Goal: Task Accomplishment & Management: Use online tool/utility

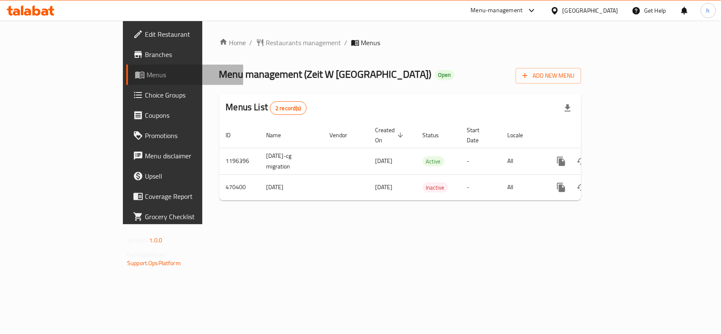
click at [126, 68] on link "Menus" at bounding box center [184, 75] width 117 height 20
click at [147, 73] on span "Menus" at bounding box center [192, 75] width 90 height 10
click at [147, 79] on span "Menus" at bounding box center [192, 75] width 90 height 10
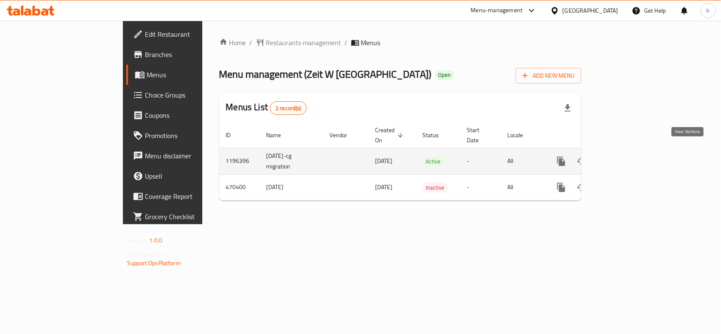
click at [627, 156] on icon "enhanced table" at bounding box center [622, 161] width 10 height 10
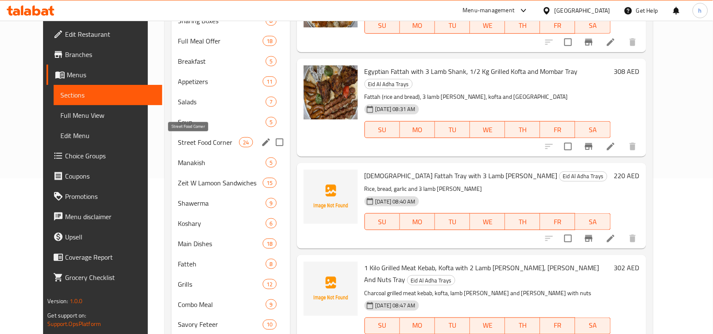
scroll to position [158, 0]
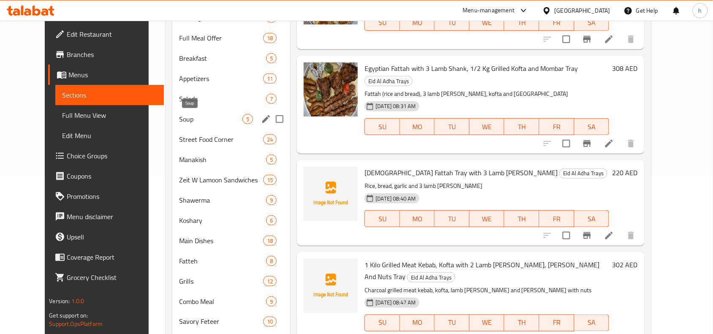
click at [179, 119] on span "Soup" at bounding box center [210, 119] width 63 height 10
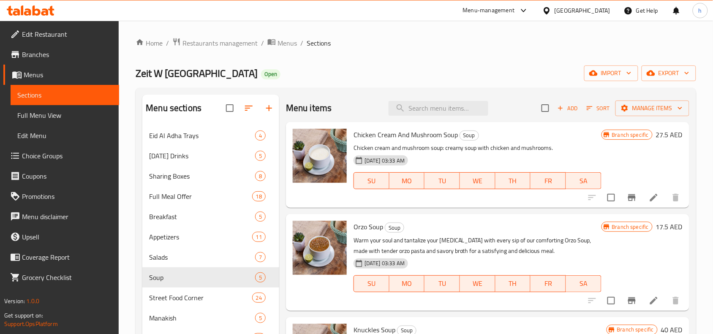
click at [170, 8] on div "Menu-management United Arab Emirates Get Help h" at bounding box center [356, 10] width 713 height 20
click at [49, 13] on icon at bounding box center [31, 10] width 48 height 10
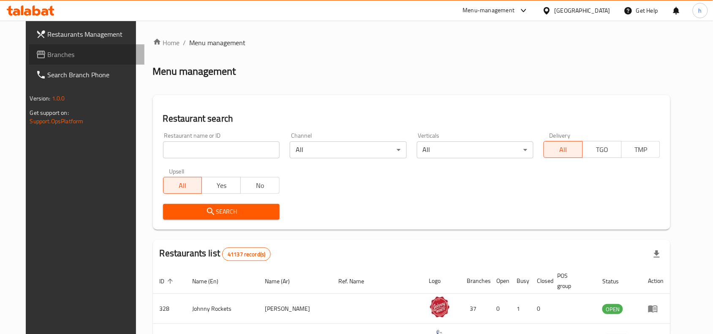
click at [54, 54] on span "Branches" at bounding box center [93, 54] width 90 height 10
